Goal: Find specific page/section: Find specific page/section

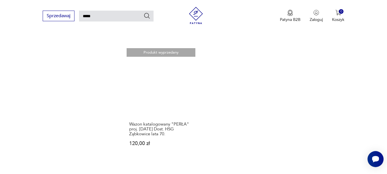
scroll to position [697, 0]
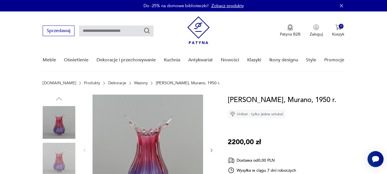
click at [233, 4] on link "Zobacz produkty" at bounding box center [227, 6] width 32 height 6
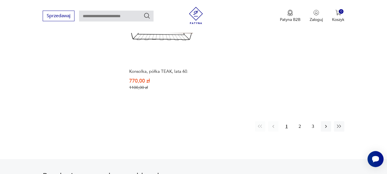
scroll to position [929, 0]
